Goal: Task Accomplishment & Management: Manage account settings

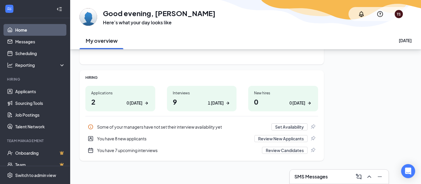
scroll to position [58, 0]
click at [338, 132] on div "QUICK LINKS No links added yet. Get started!" at bounding box center [371, 78] width 82 height 165
click at [366, 173] on icon "ChevronUp" at bounding box center [369, 176] width 7 height 7
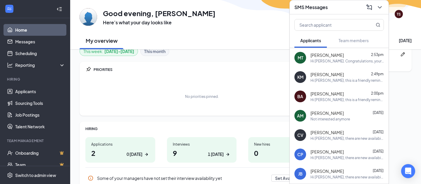
scroll to position [4, 0]
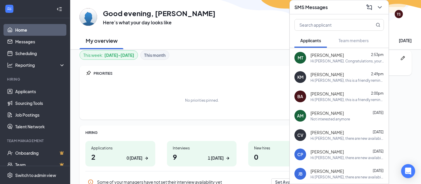
click at [380, 7] on icon "ChevronDown" at bounding box center [380, 7] width 7 height 7
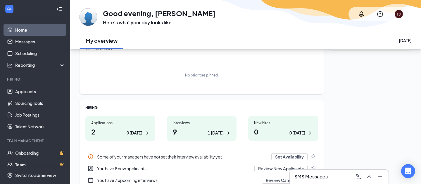
scroll to position [59, 0]
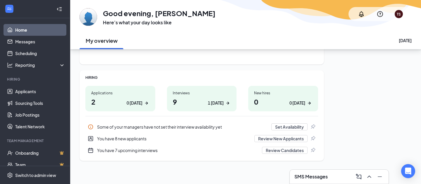
click at [184, 92] on div "Interviews" at bounding box center [202, 92] width 58 height 5
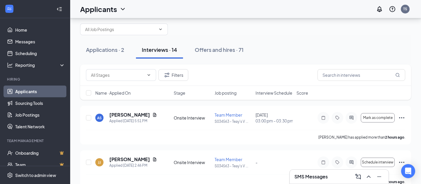
scroll to position [6, 0]
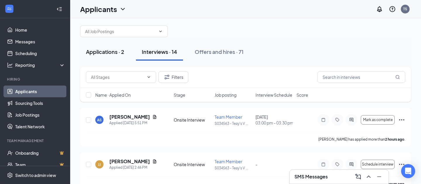
click at [89, 47] on button "Applications · 2" at bounding box center [105, 52] width 50 height 18
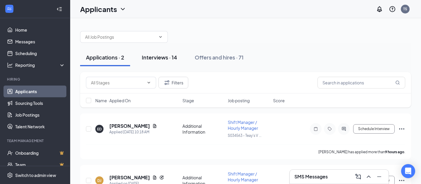
click at [151, 58] on div "Interviews · 14" at bounding box center [159, 57] width 35 height 7
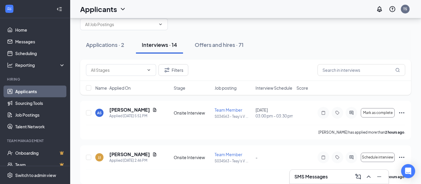
scroll to position [10, 0]
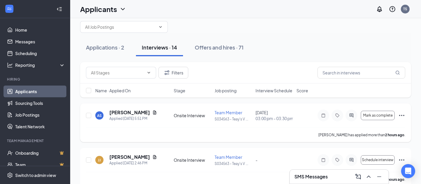
click at [122, 116] on h5 "[PERSON_NAME]" at bounding box center [129, 112] width 41 height 6
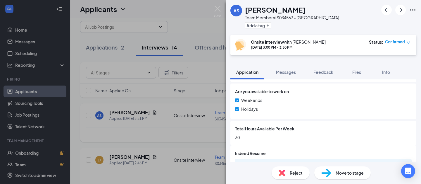
scroll to position [354, 0]
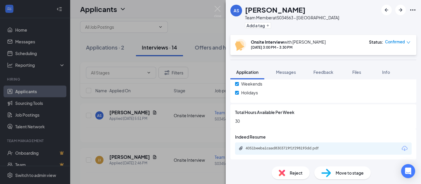
click at [219, 69] on div "AS [PERSON_NAME] Team Member at S034563 - Teay's Valley Add a tag Onsite Interv…" at bounding box center [210, 92] width 421 height 184
